Goal: Transaction & Acquisition: Purchase product/service

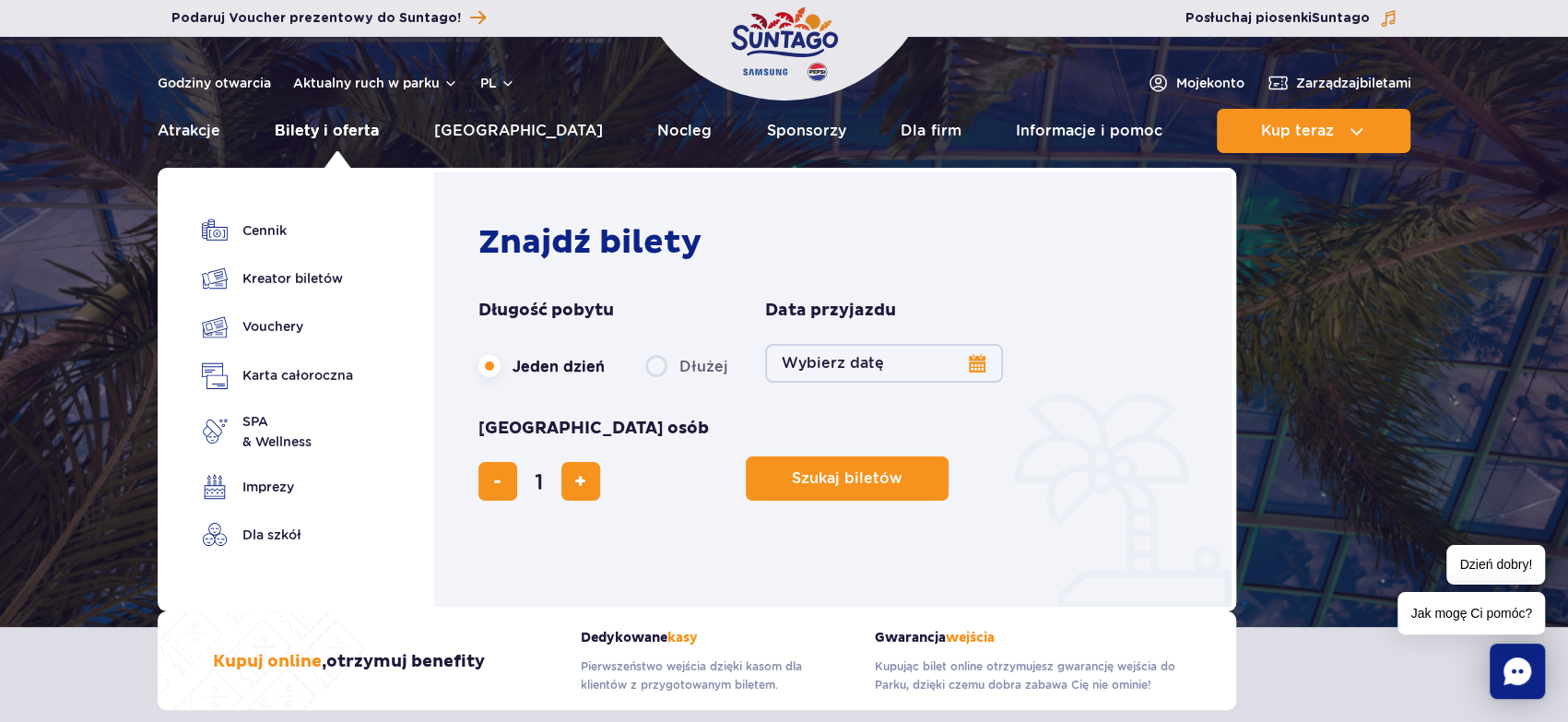
click at [342, 139] on link "Bilety i oferta" at bounding box center [326, 130] width 104 height 44
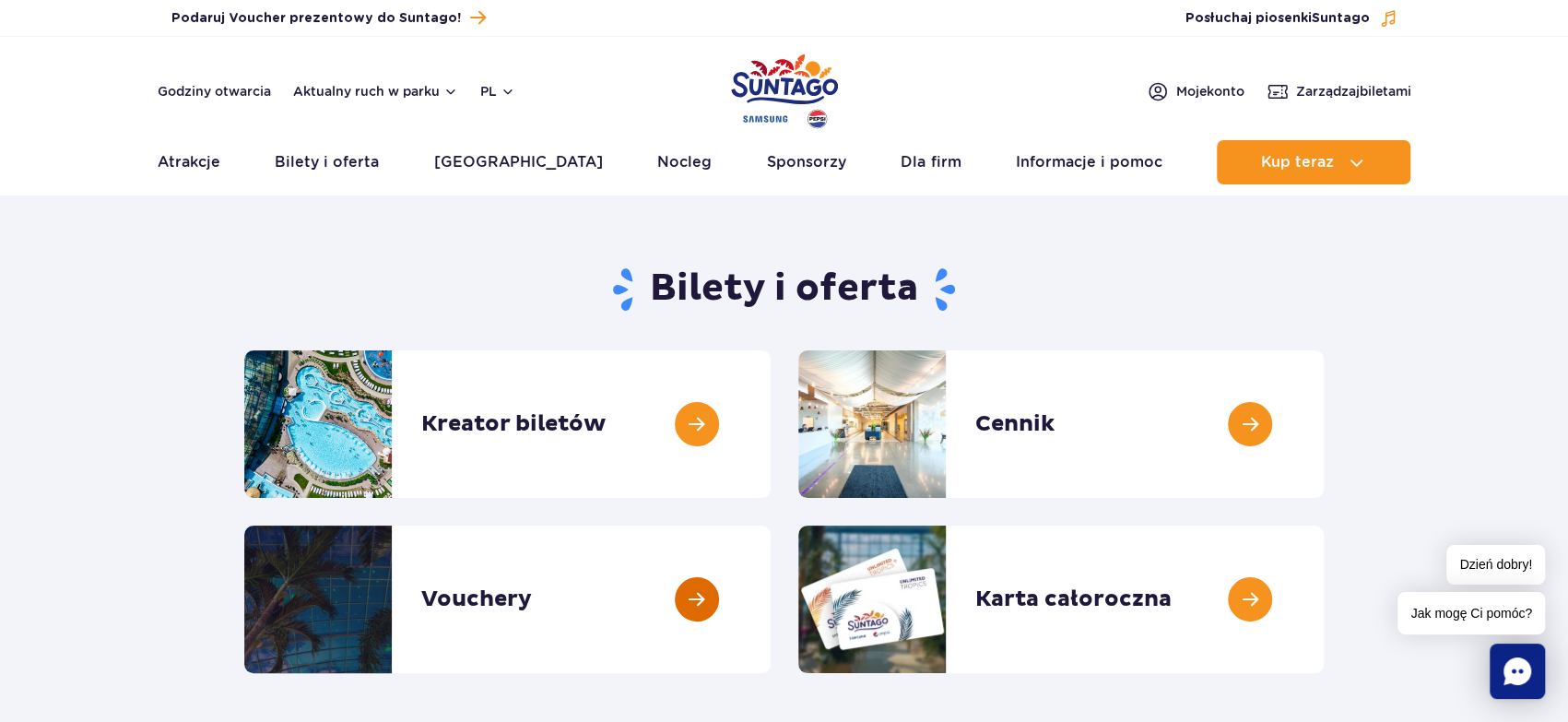
click at [771, 594] on link at bounding box center [771, 599] width 0 height 147
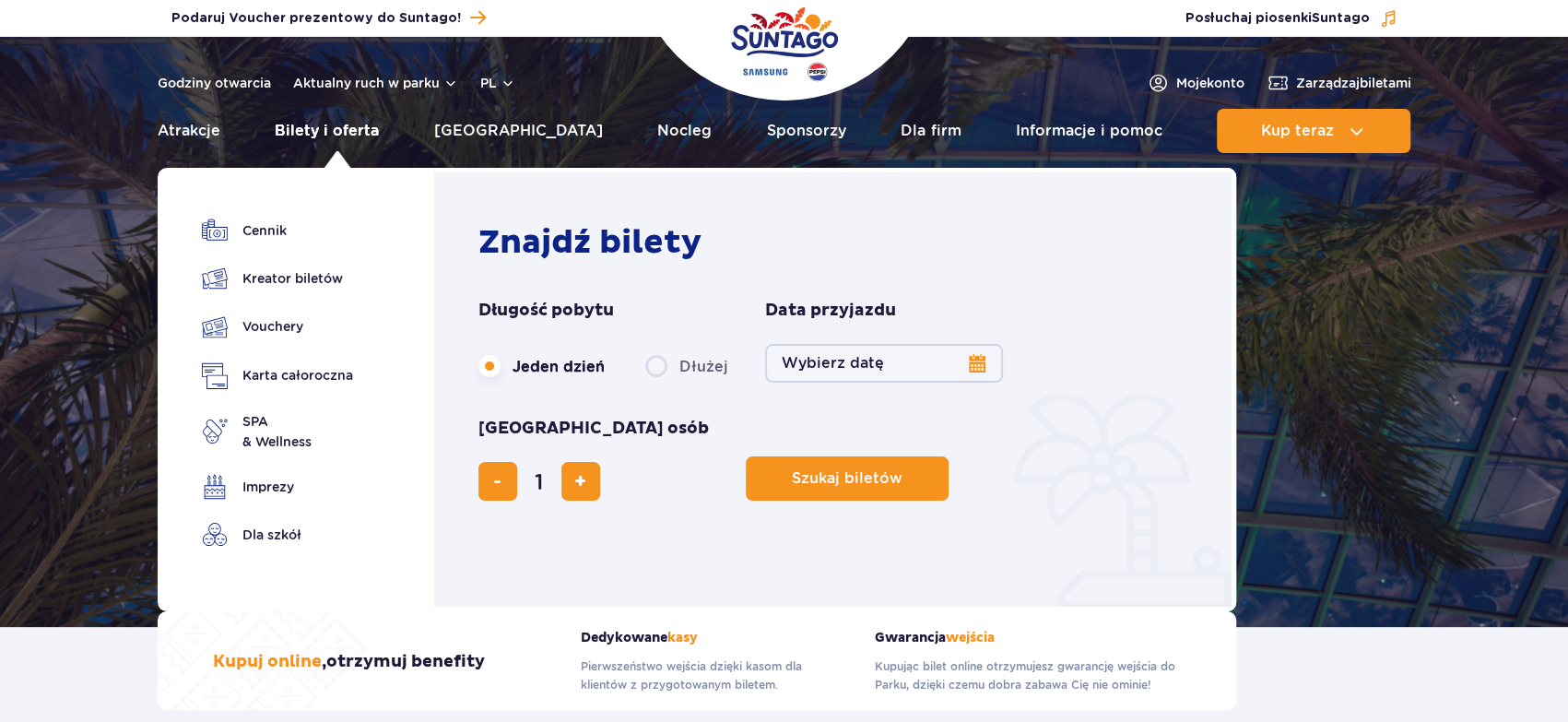
click at [347, 132] on link "Bilety i oferta" at bounding box center [326, 130] width 104 height 44
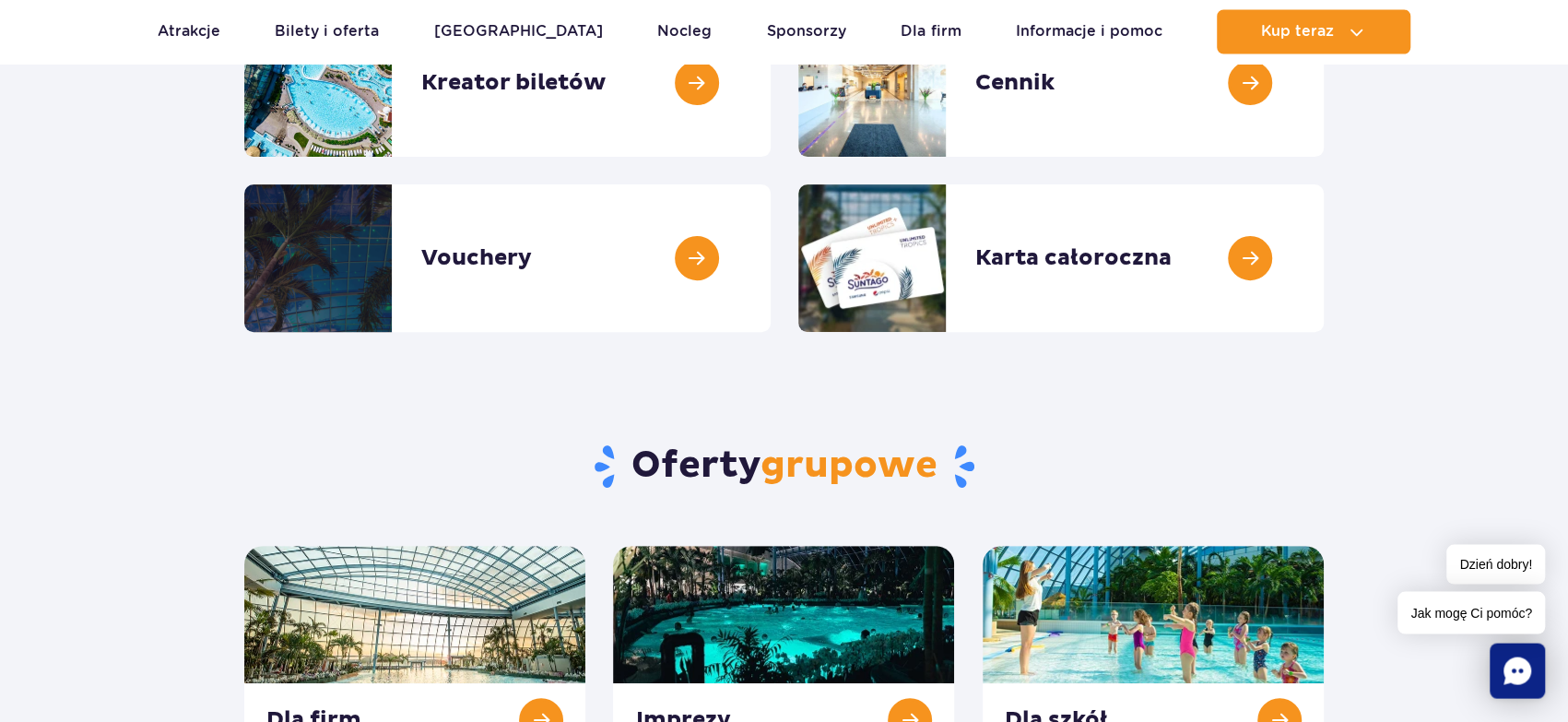
scroll to position [337, 0]
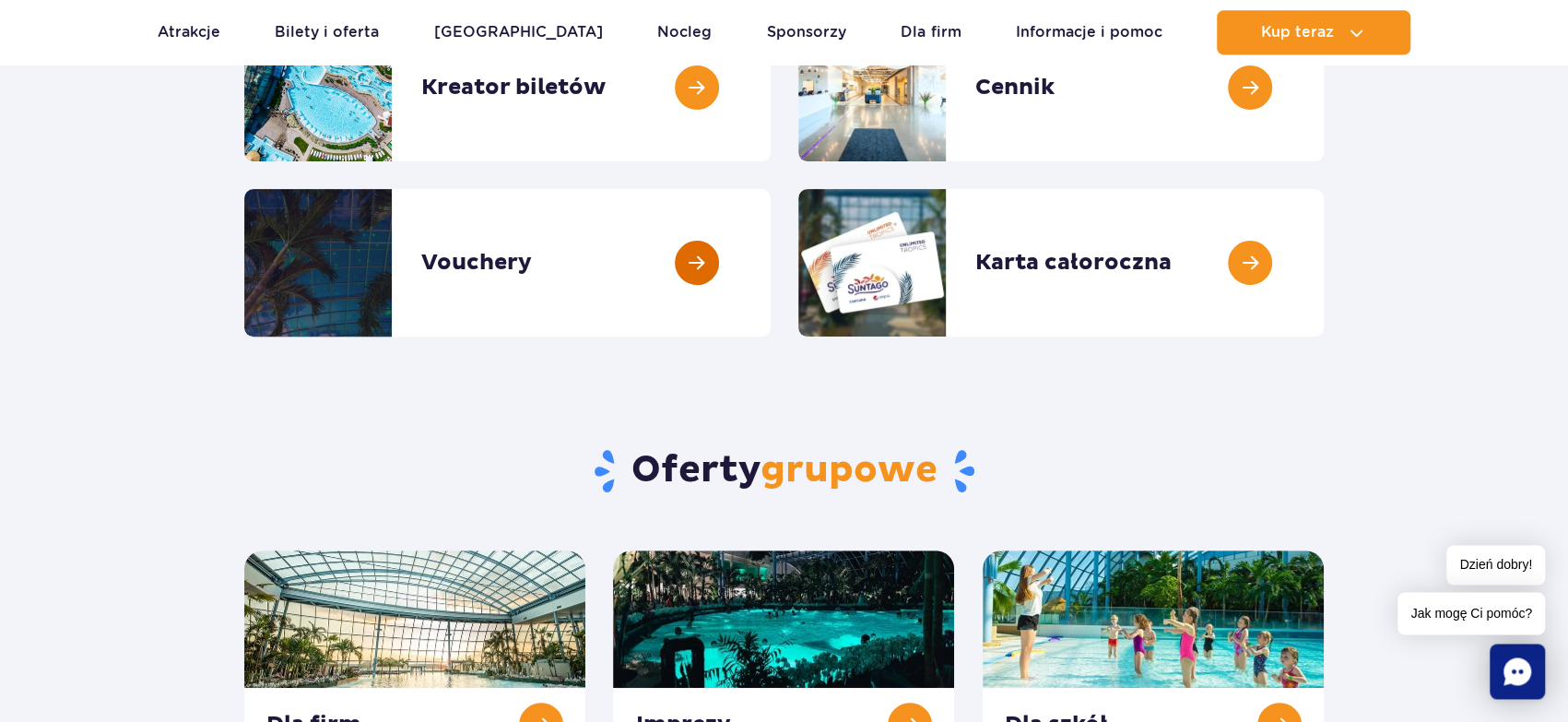
click at [771, 258] on link at bounding box center [771, 262] width 0 height 147
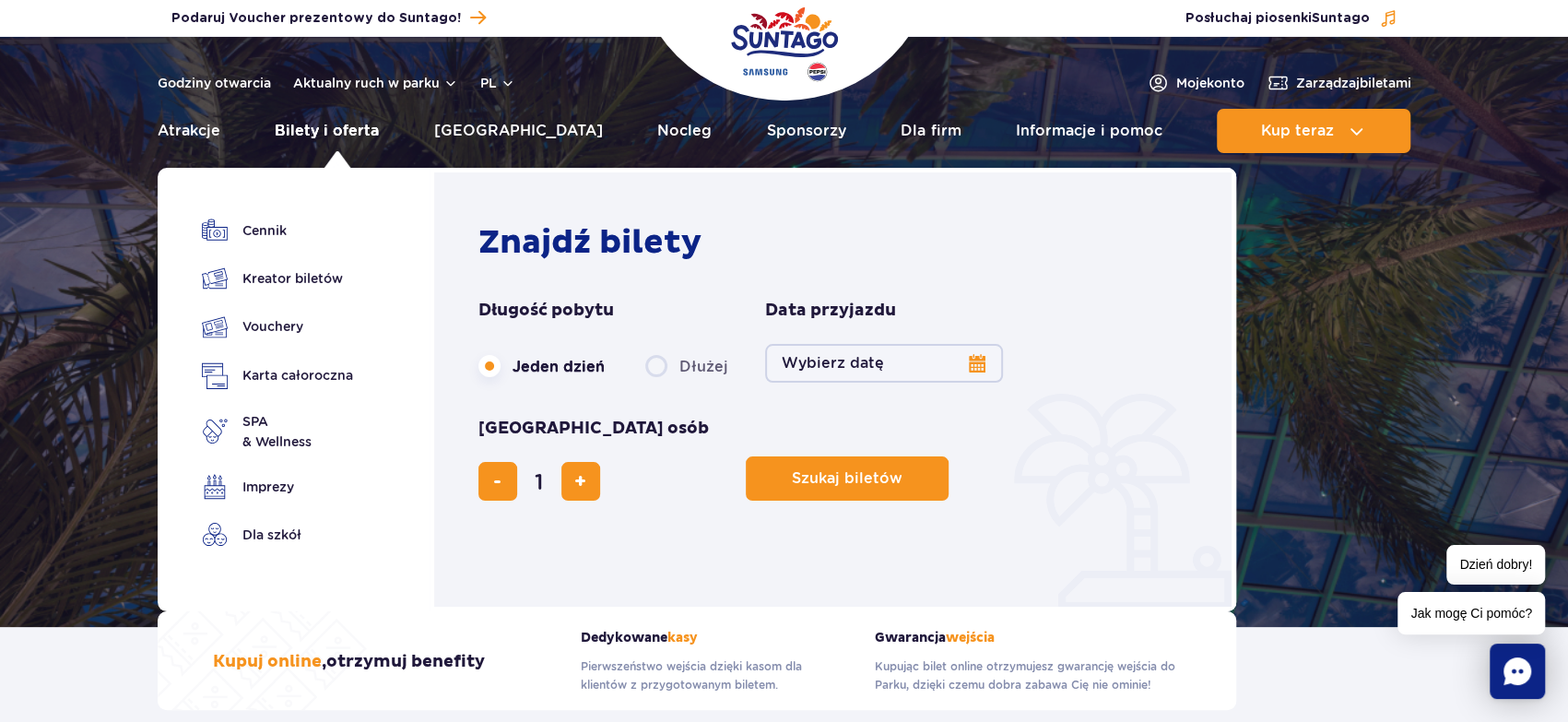
click at [360, 131] on link "Bilety i oferta" at bounding box center [326, 130] width 104 height 44
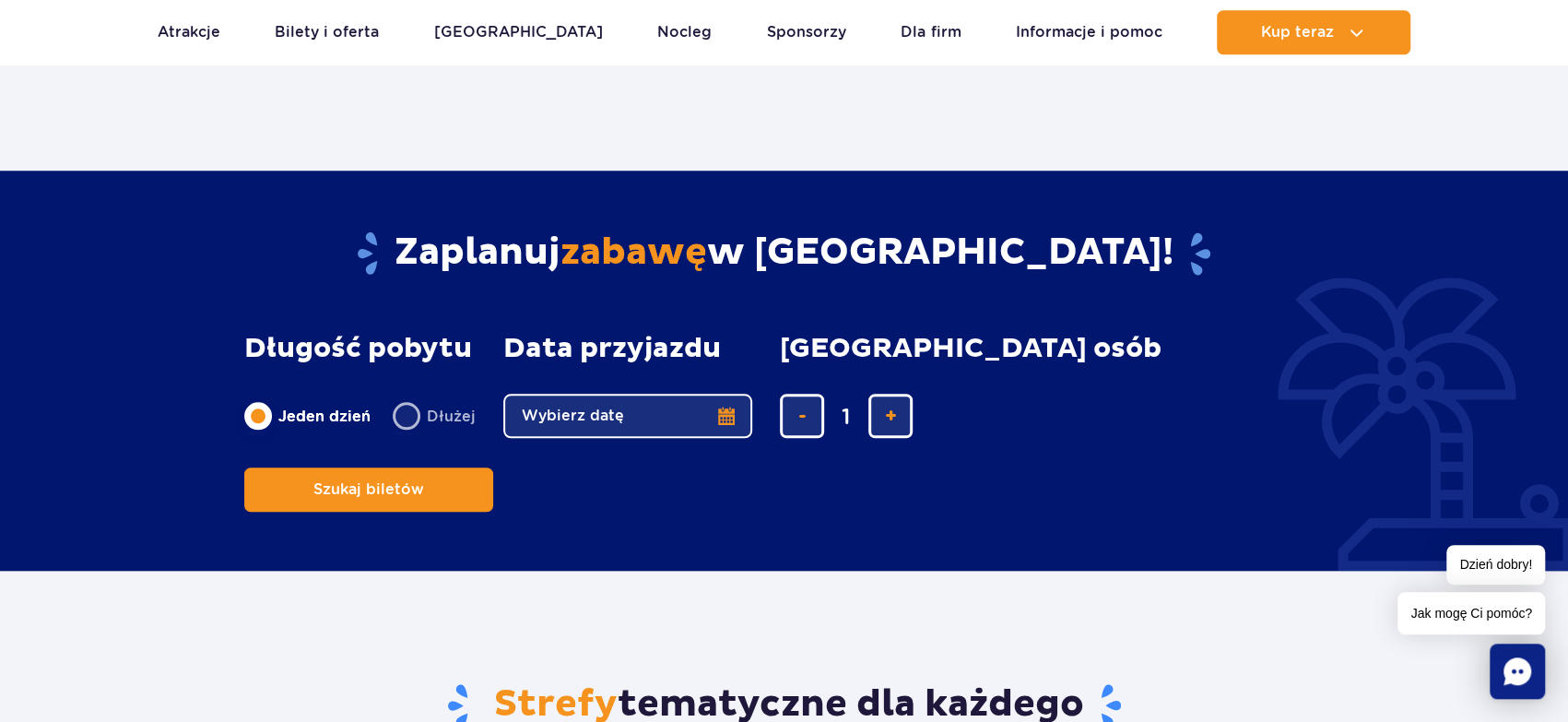
scroll to position [1063, 0]
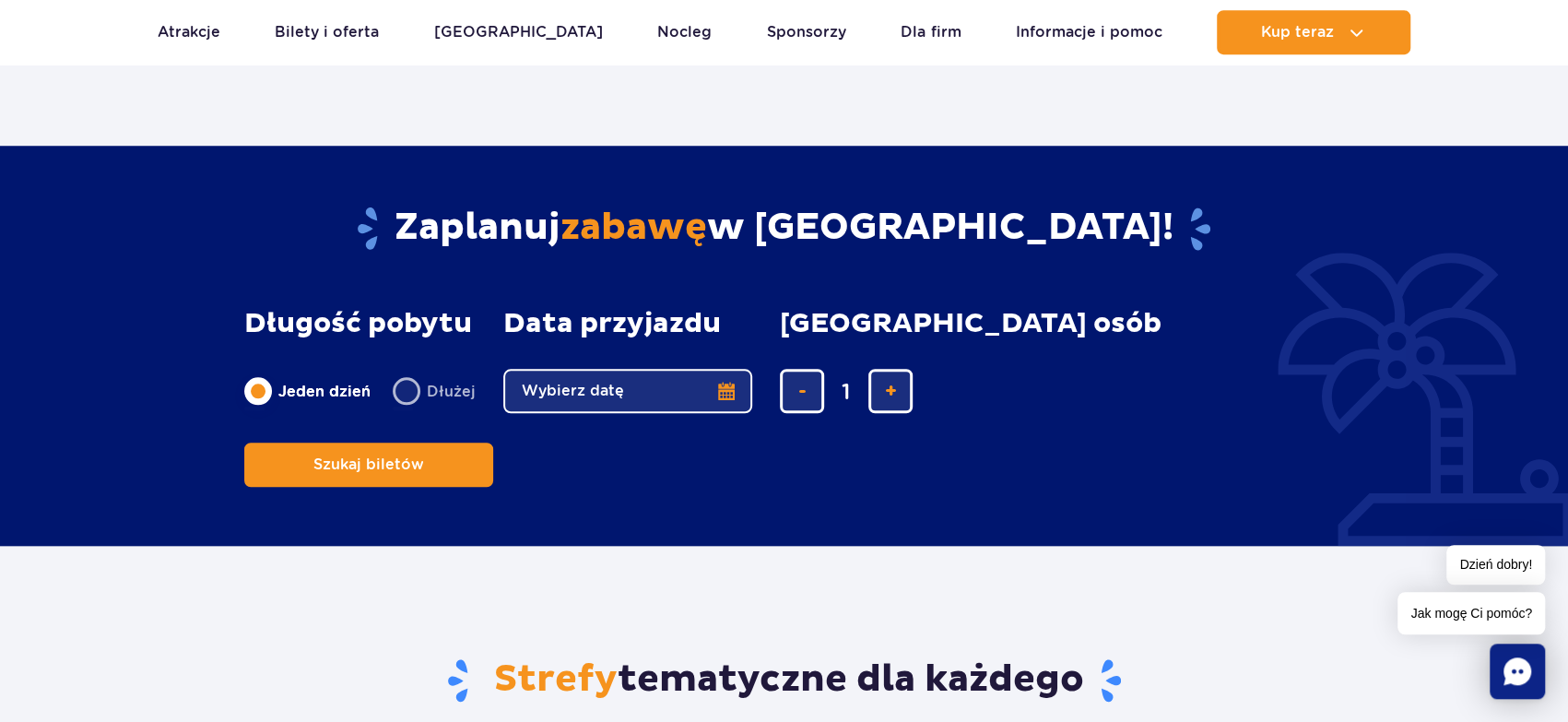
click at [727, 395] on button "Wybierz datę" at bounding box center [627, 391] width 249 height 44
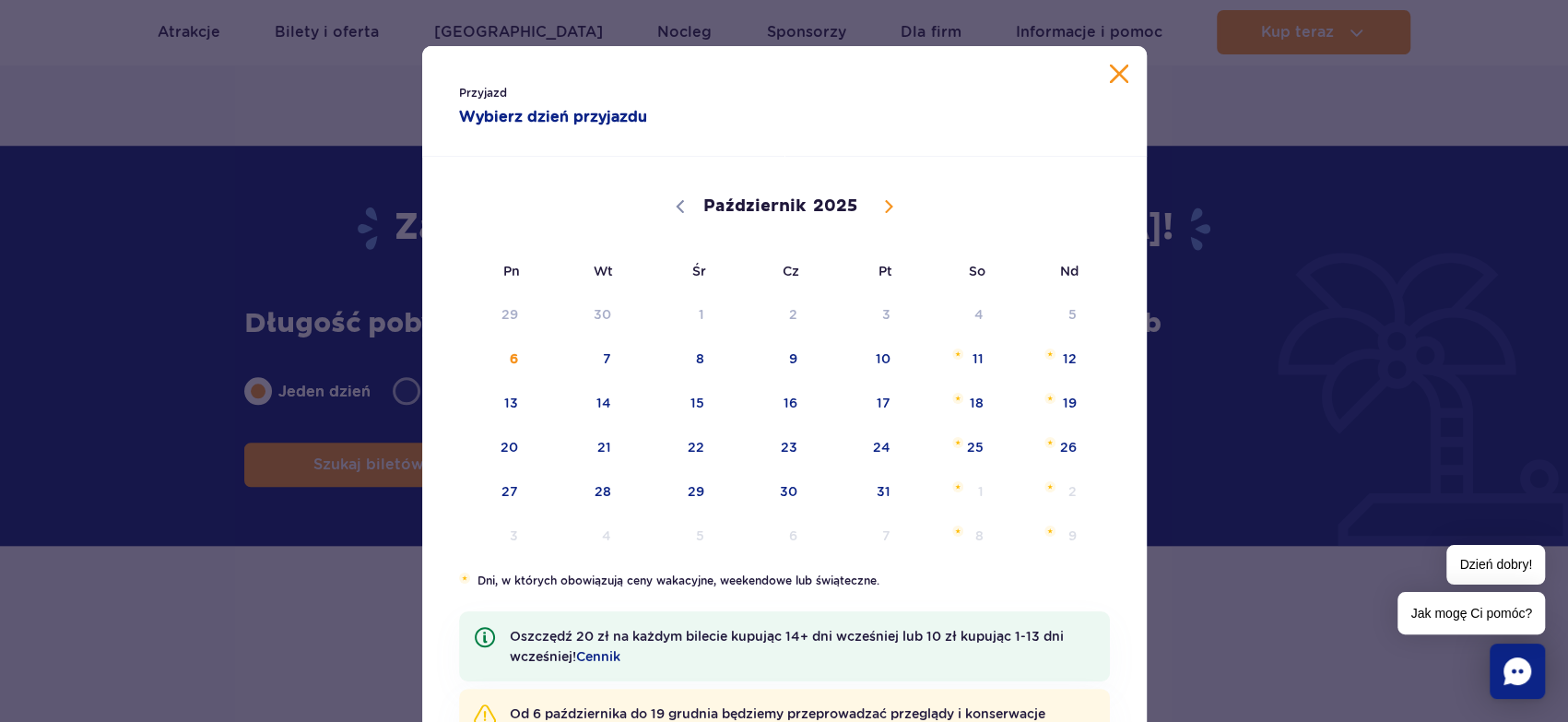
click at [889, 205] on icon at bounding box center [888, 207] width 7 height 12
select select "11"
click at [889, 205] on icon at bounding box center [888, 207] width 7 height 12
type input "2026"
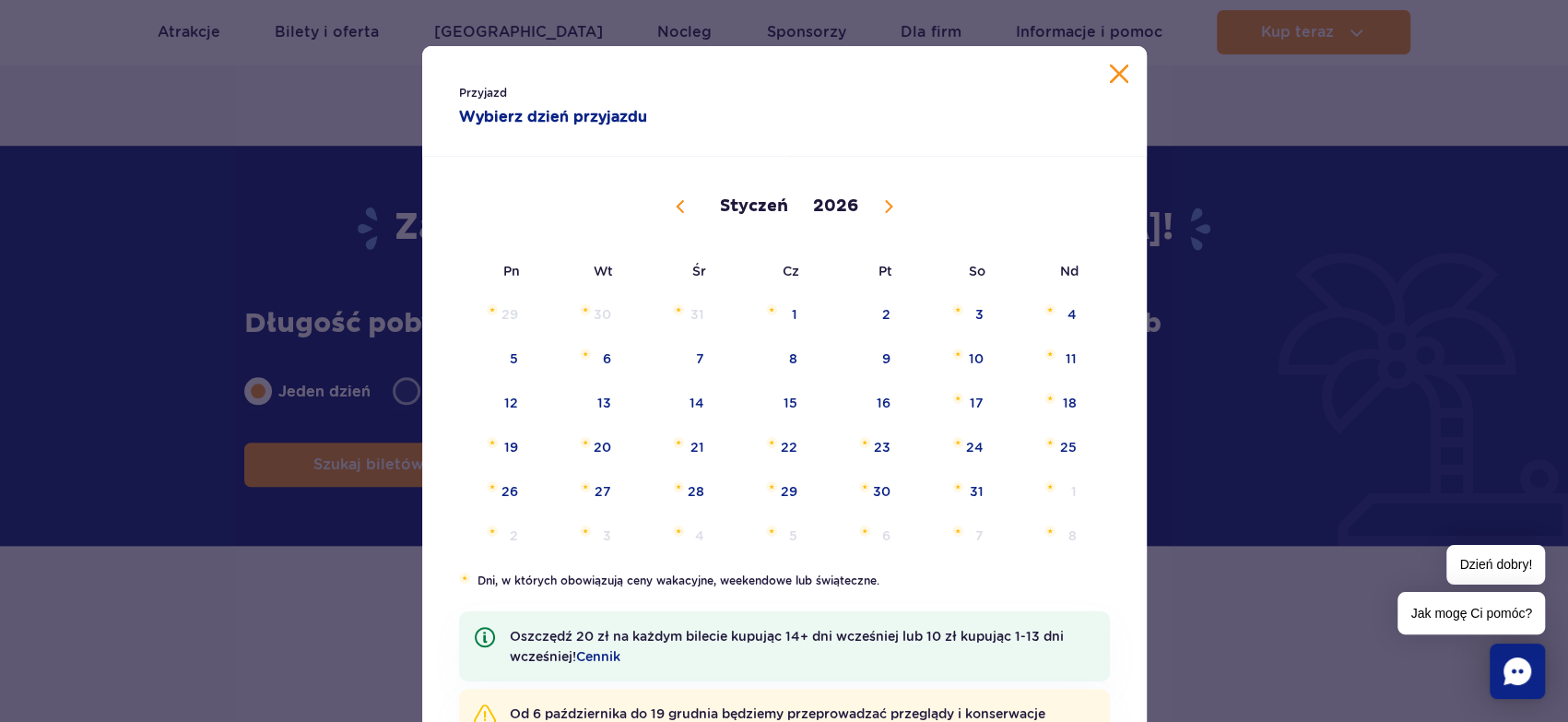
click at [889, 205] on icon at bounding box center [888, 207] width 7 height 12
click at [888, 207] on icon at bounding box center [889, 207] width 13 height 13
click at [683, 210] on icon at bounding box center [680, 207] width 13 height 13
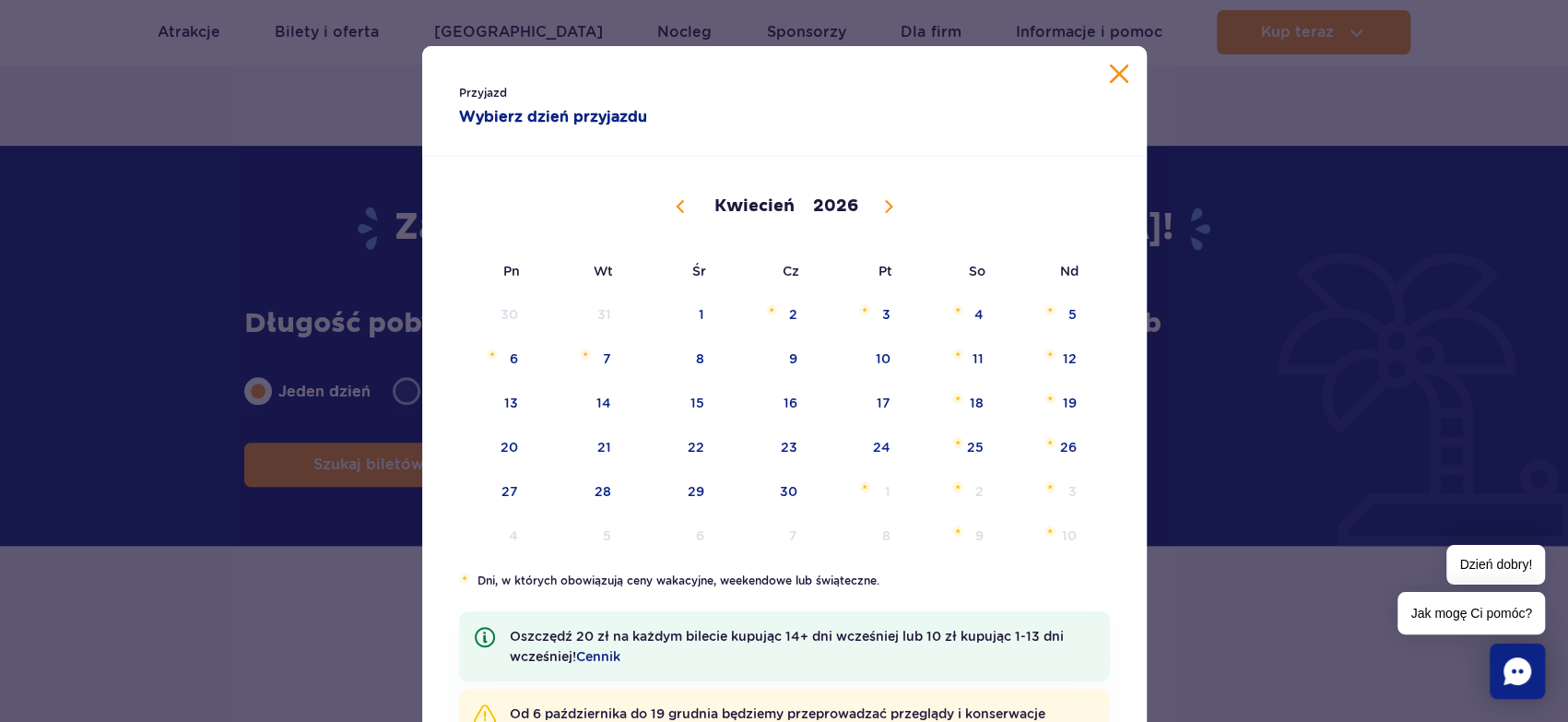
click at [683, 210] on icon at bounding box center [680, 207] width 13 height 13
select select "2"
click at [526, 446] on span "16" at bounding box center [487, 446] width 93 height 42
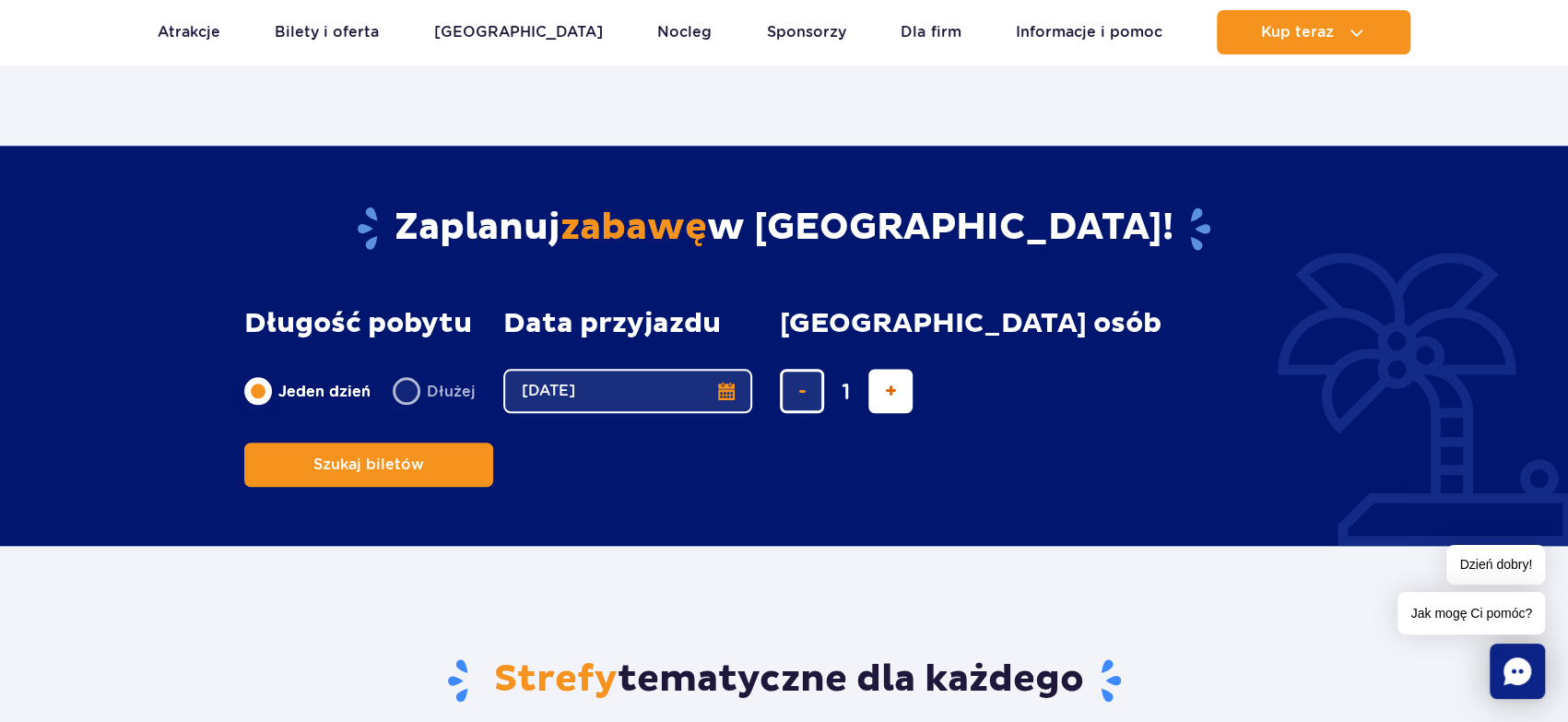
click at [875, 396] on button "dodaj bilet" at bounding box center [890, 391] width 44 height 44
type input "2"
click at [417, 457] on span "Szukaj biletów" at bounding box center [360, 465] width 110 height 17
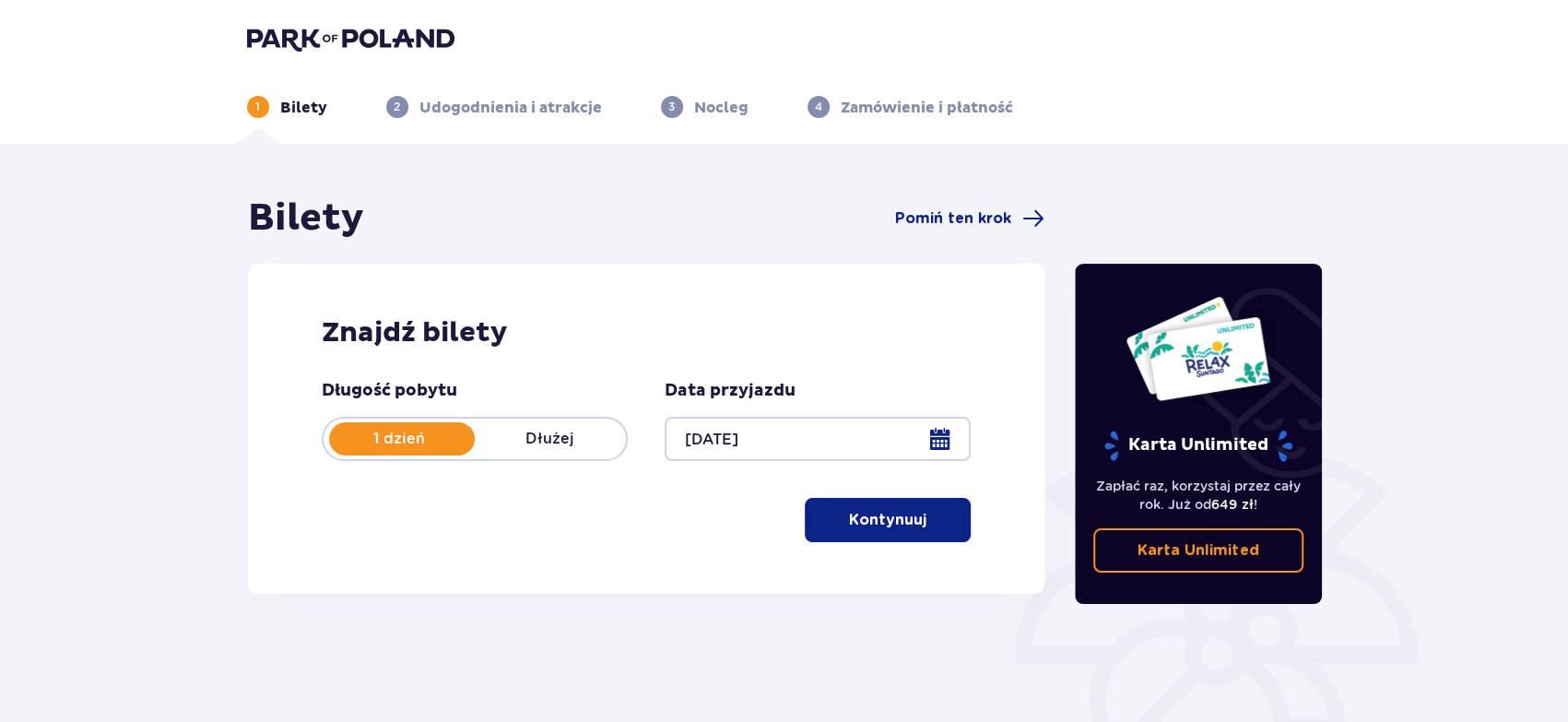
click at [1087, 389] on div "Karta Unlimited Zapłać raz, korzystaj przez cały rok. Już od 649 zł ! Karta Unl…" at bounding box center [1198, 433] width 247 height 340
click at [895, 523] on p "Kontynuuj" at bounding box center [888, 519] width 77 height 20
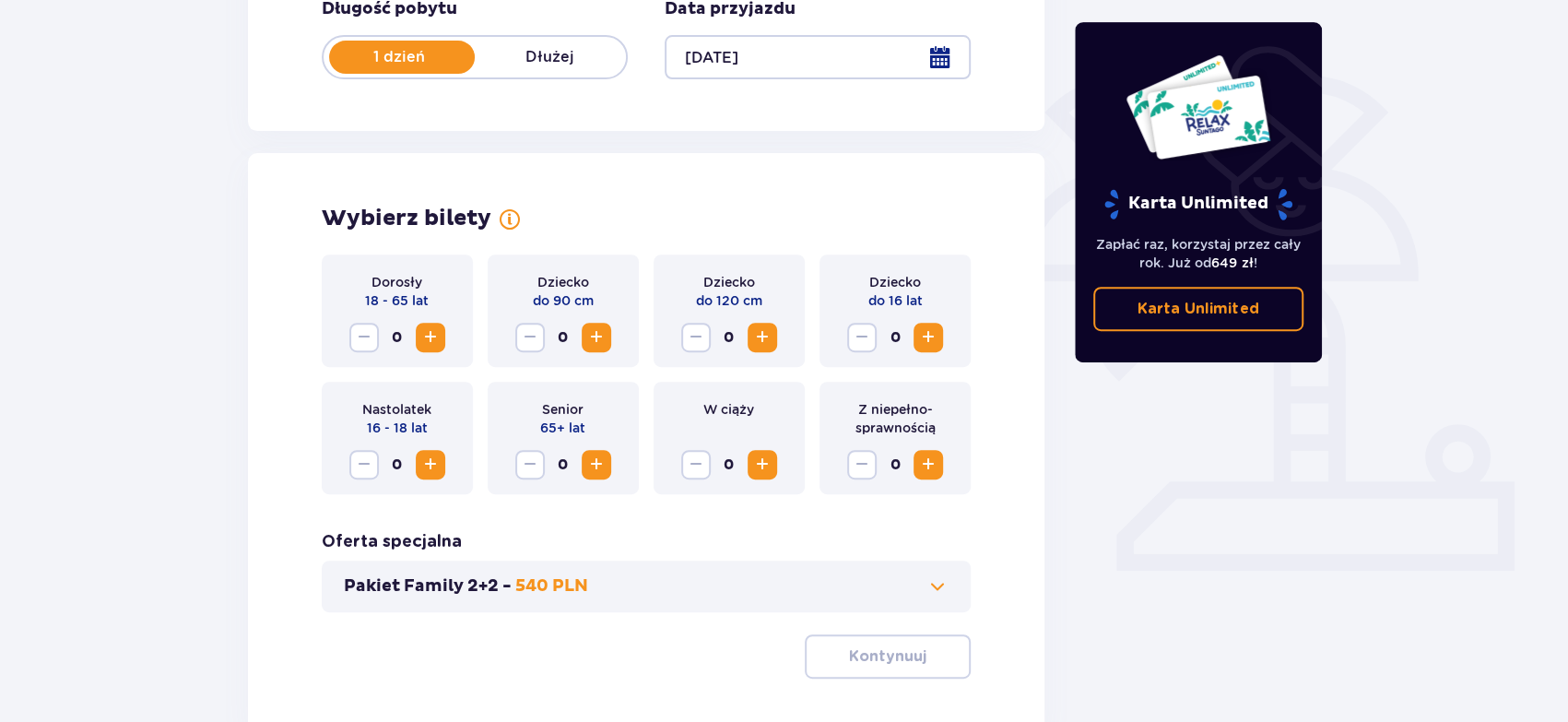
scroll to position [395, 0]
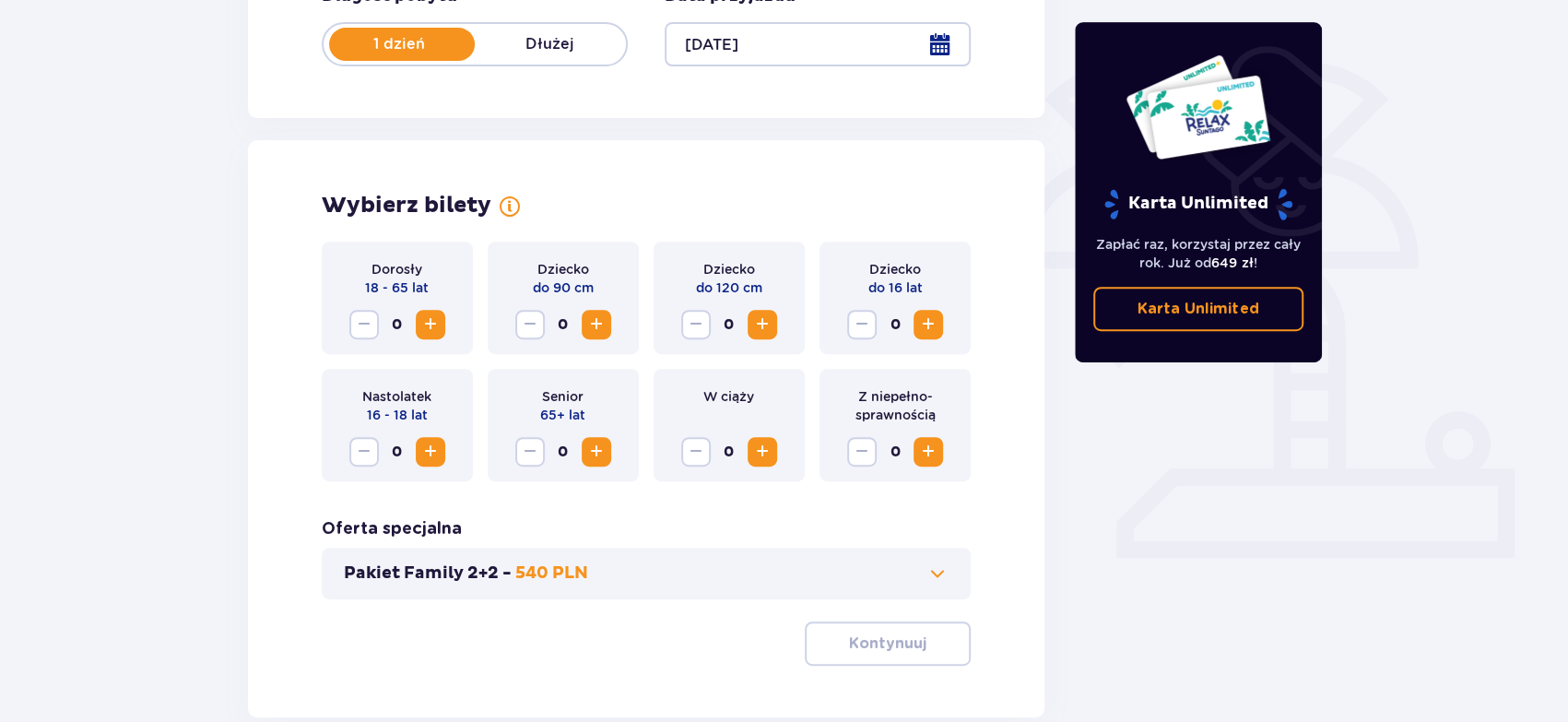
click at [598, 454] on span "Zwiększ" at bounding box center [595, 451] width 22 height 22
click at [425, 328] on span "Zwiększ" at bounding box center [429, 324] width 22 height 22
click at [899, 648] on p "Kontynuuj" at bounding box center [888, 643] width 77 height 20
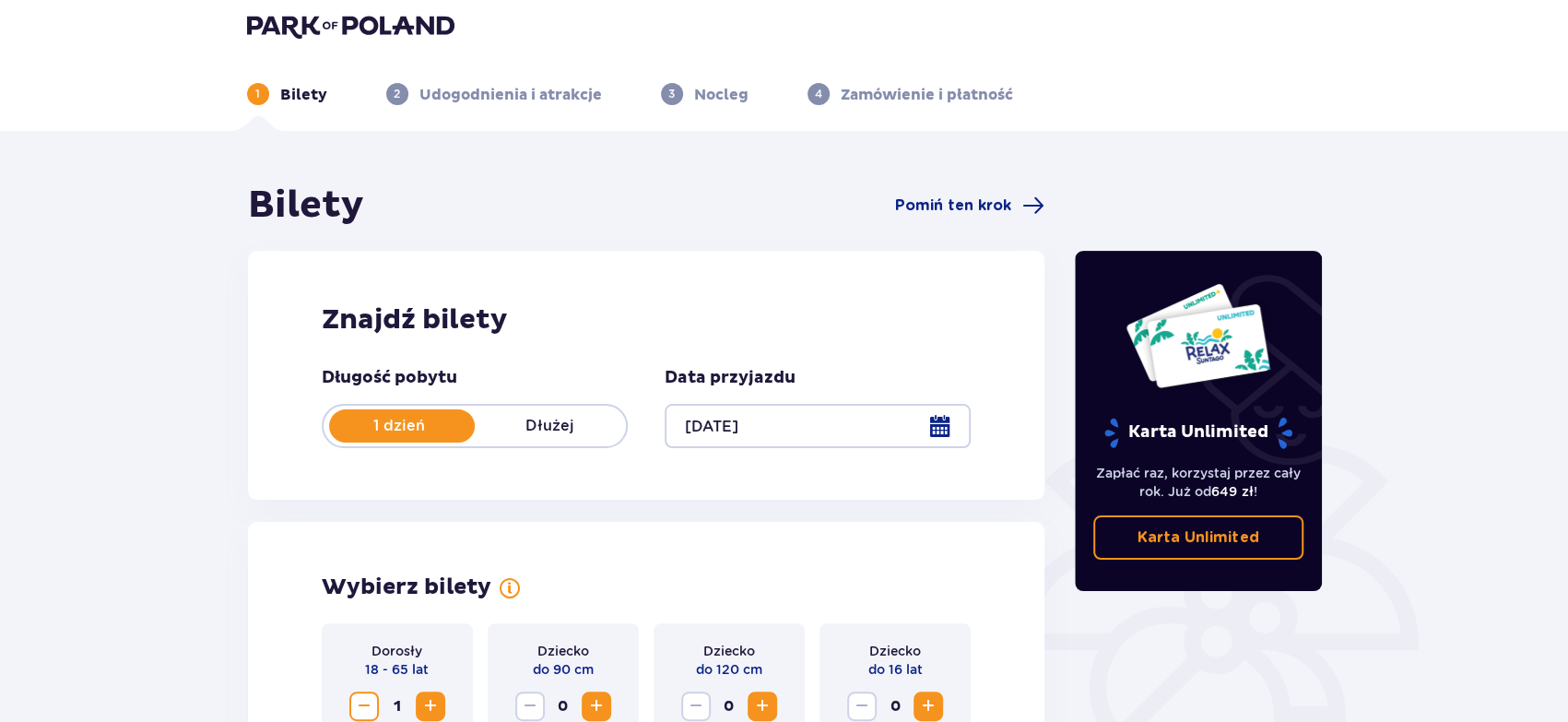
scroll to position [0, 0]
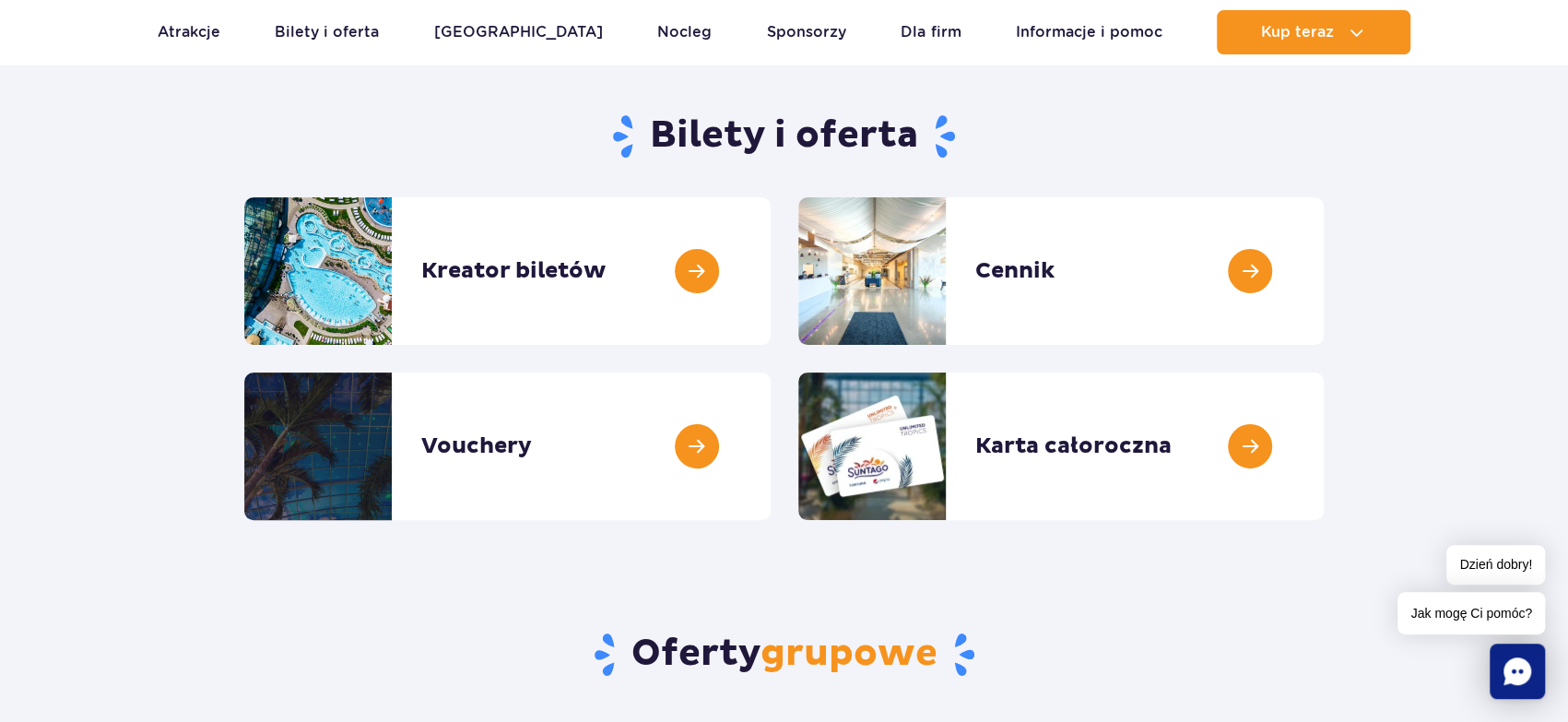
scroll to position [147, 0]
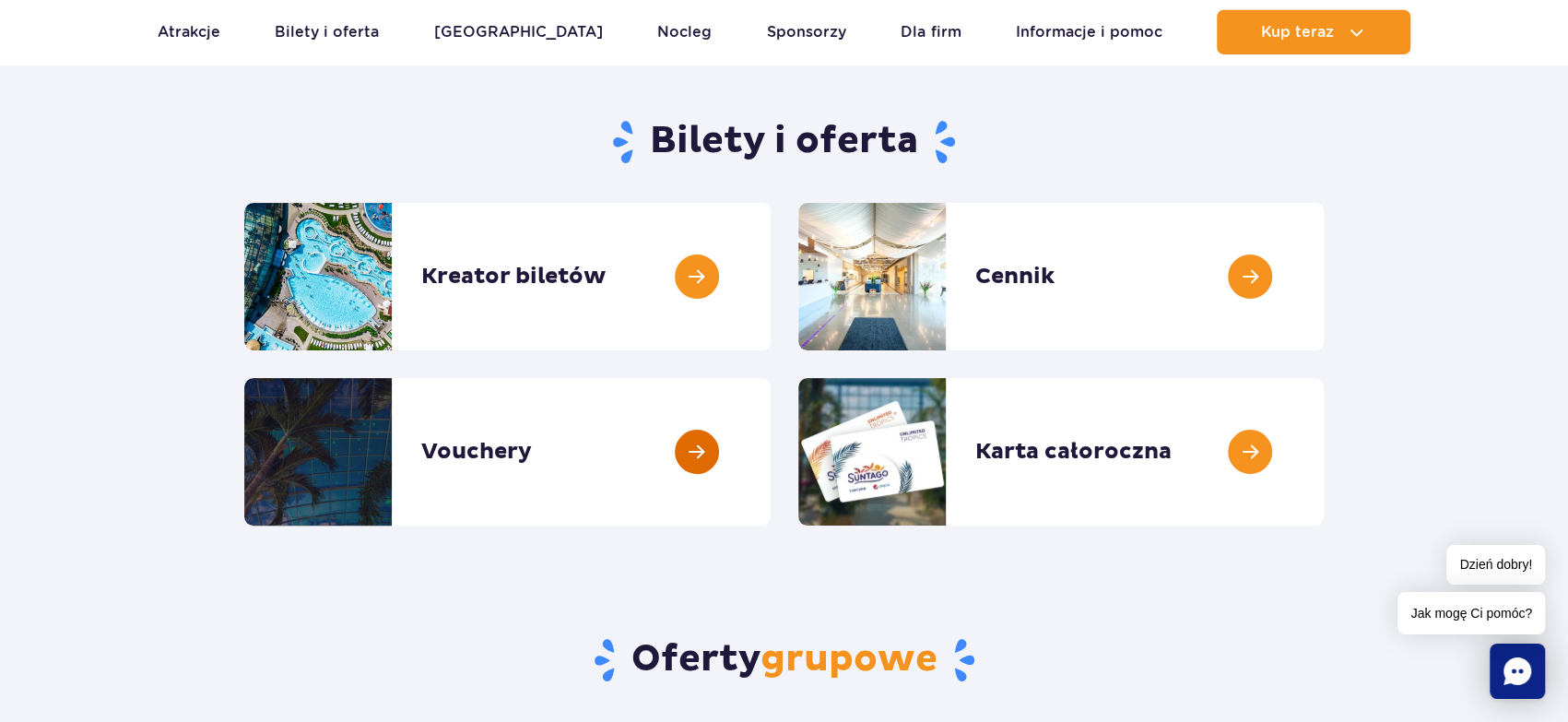
click at [771, 451] on link at bounding box center [771, 451] width 0 height 147
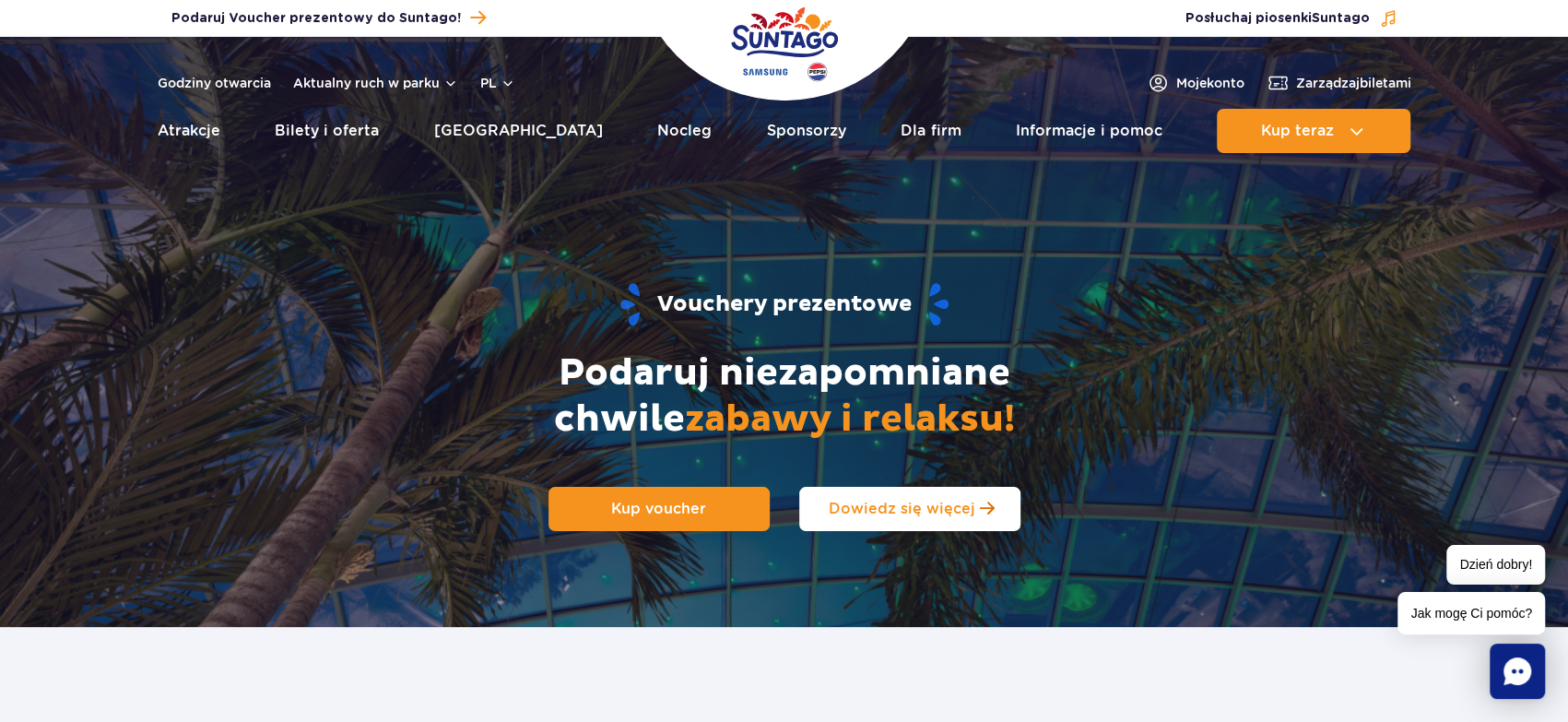
click at [917, 513] on span "Dowiedz się więcej" at bounding box center [901, 508] width 146 height 18
